Goal: Information Seeking & Learning: Check status

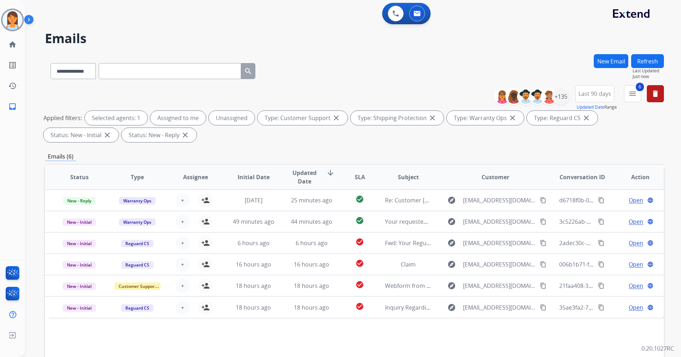
select select "**********"
click at [152, 75] on input "text" at bounding box center [170, 71] width 143 height 16
paste input "**********"
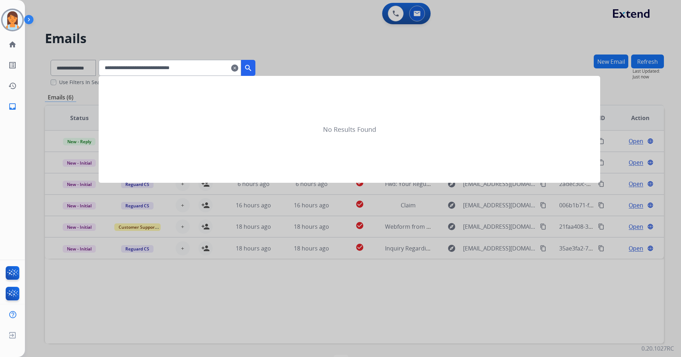
type input "**********"
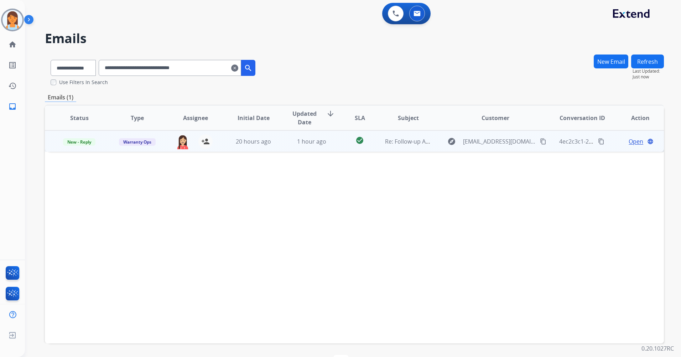
click at [634, 143] on span "Open" at bounding box center [636, 141] width 15 height 9
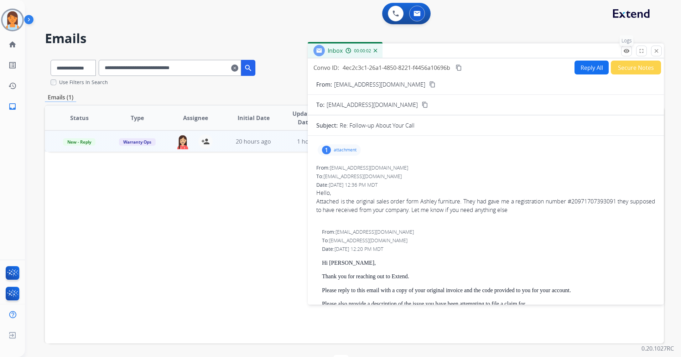
click at [626, 48] on mat-icon "remove_red_eye" at bounding box center [627, 51] width 6 height 6
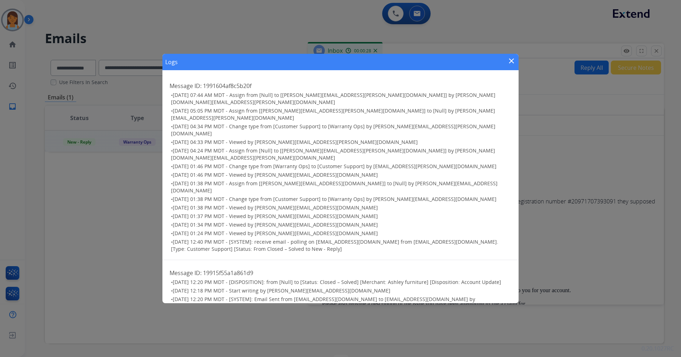
click at [511, 65] on mat-icon "close" at bounding box center [512, 61] width 9 height 9
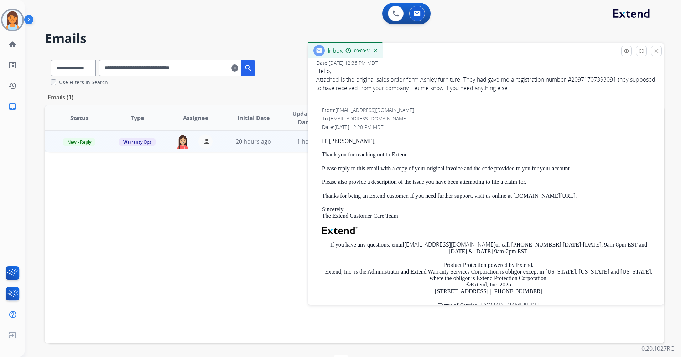
scroll to position [84, 0]
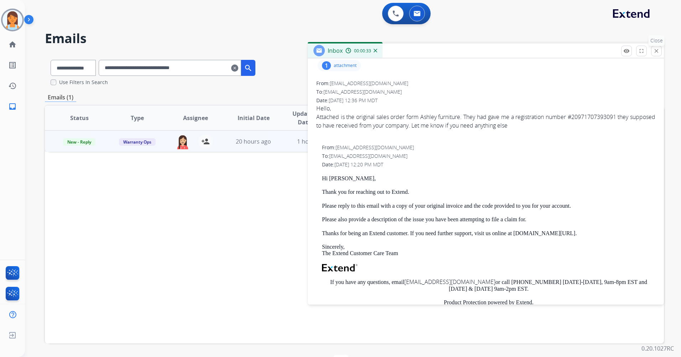
click at [653, 52] on button "close Close" at bounding box center [657, 51] width 11 height 11
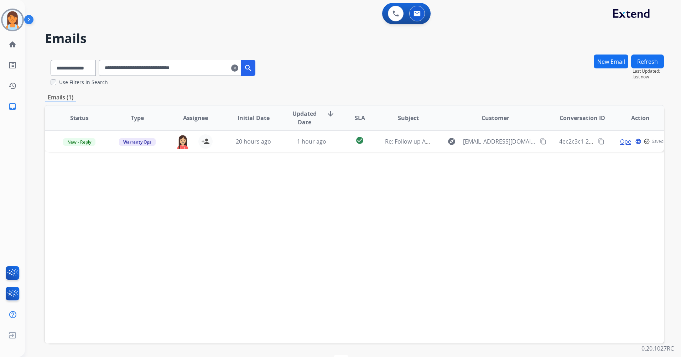
click at [238, 70] on mat-icon "clear" at bounding box center [234, 68] width 7 height 9
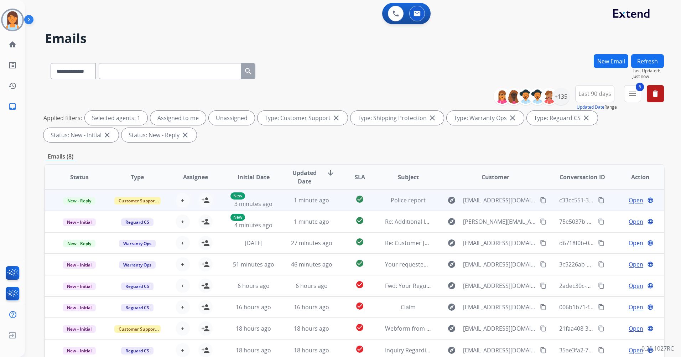
click at [629, 201] on span "Open" at bounding box center [636, 200] width 15 height 9
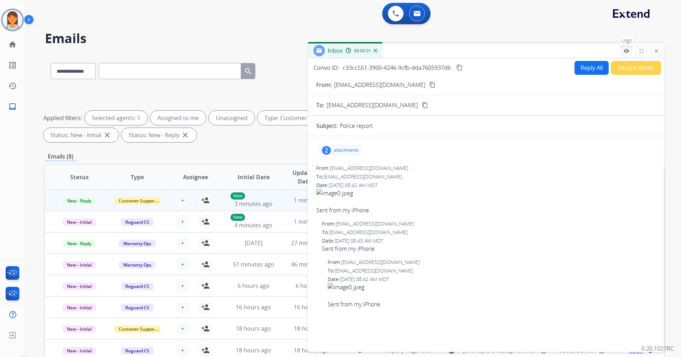
click at [626, 50] on mat-icon "remove_red_eye" at bounding box center [627, 51] width 6 height 6
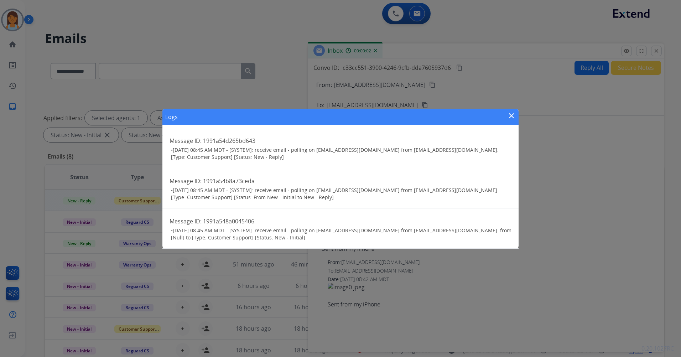
drag, startPoint x: 561, startPoint y: 145, endPoint x: 555, endPoint y: 153, distance: 9.9
click at [560, 145] on div "Logs close Message ID: 1991a54d265bd643 • [DATE] 08:45 AM MDT - [SYSTEM]: recei…" at bounding box center [340, 178] width 681 height 357
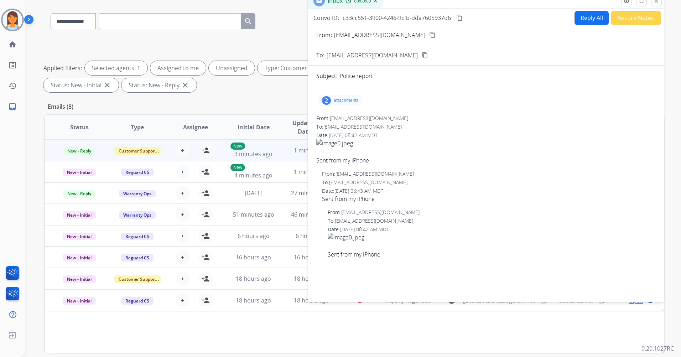
scroll to position [0, 0]
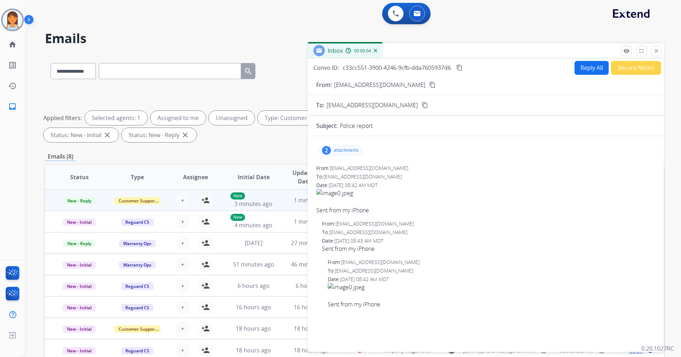
click at [651, 50] on div "remove_red_eye Logs fullscreen Expand close Close" at bounding box center [642, 51] width 41 height 11
click at [659, 54] on button "close Close" at bounding box center [657, 51] width 11 height 11
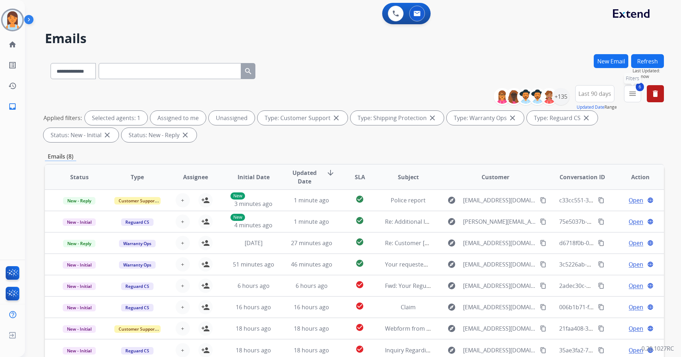
click at [629, 92] on mat-icon "menu" at bounding box center [633, 93] width 9 height 9
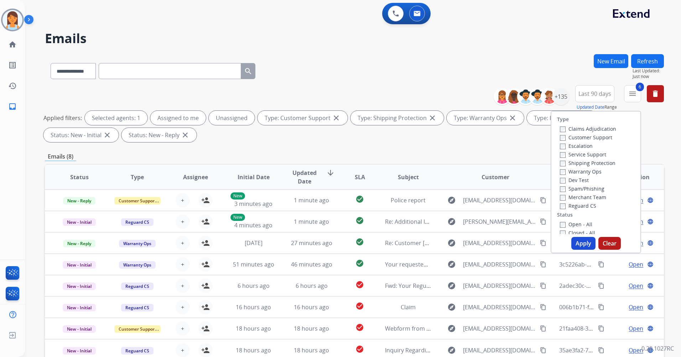
click at [584, 170] on label "Warranty Ops" at bounding box center [581, 171] width 42 height 7
click at [583, 243] on button "Apply" at bounding box center [584, 243] width 24 height 13
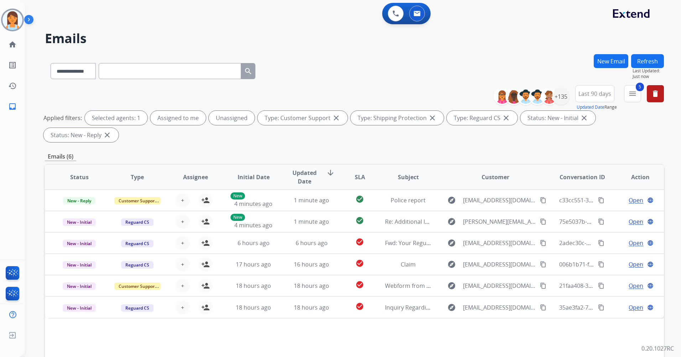
click at [406, 81] on div "**********" at bounding box center [354, 69] width 619 height 31
click at [15, 273] on img at bounding box center [12, 274] width 17 height 16
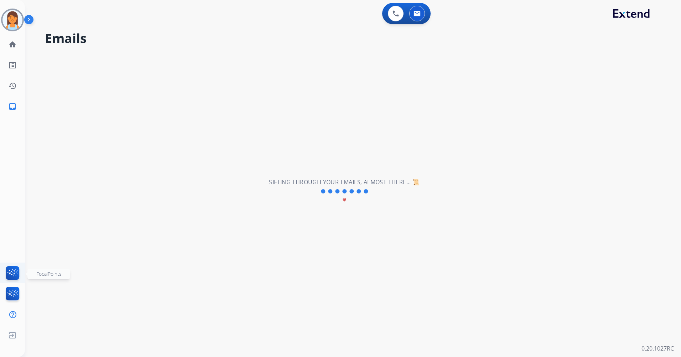
click at [14, 274] on img at bounding box center [12, 274] width 17 height 16
